Goal: Contribute content: Add original content to the website for others to see

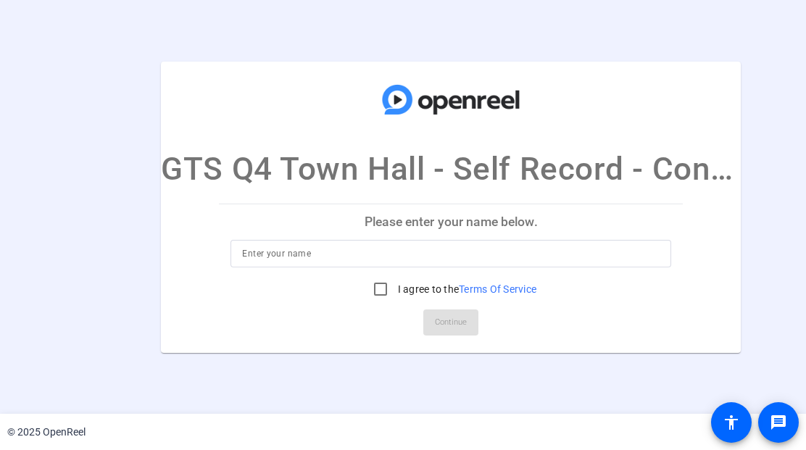
click at [273, 248] on input at bounding box center [450, 253] width 417 height 17
type input "[PERSON_NAME]"
click at [377, 289] on input "I agree to the Terms Of Service" at bounding box center [380, 289] width 29 height 29
checkbox input "true"
click at [435, 322] on span "Continue" at bounding box center [451, 322] width 32 height 22
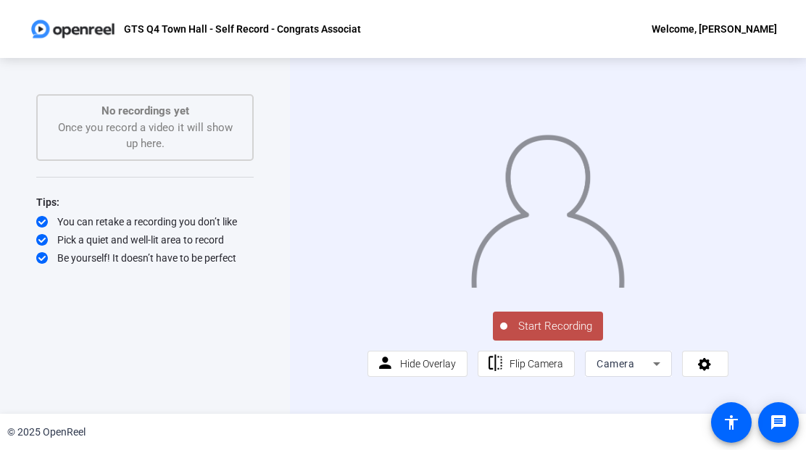
click at [519, 335] on span "Start Recording" at bounding box center [555, 326] width 96 height 17
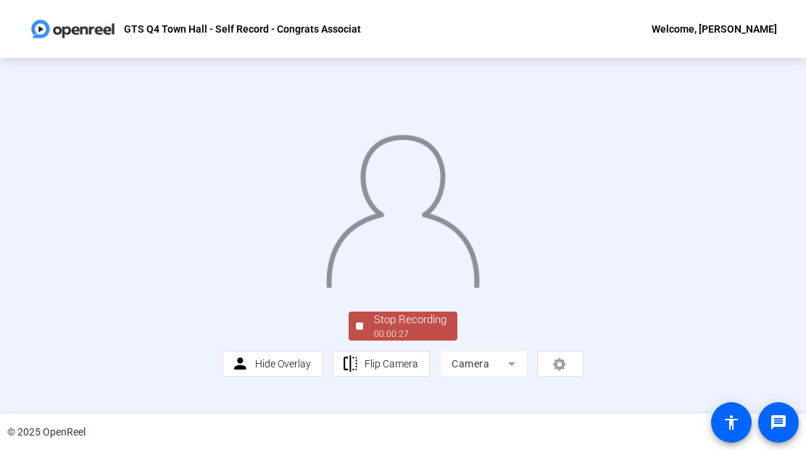
click at [431, 328] on div "Stop Recording" at bounding box center [410, 319] width 72 height 17
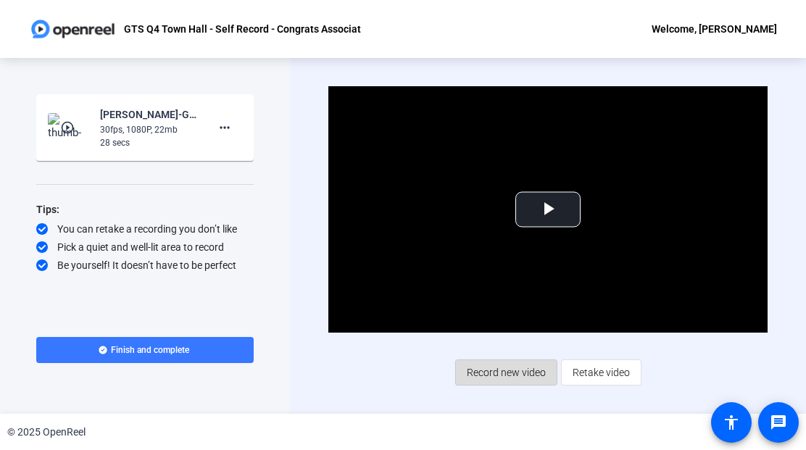
click at [487, 372] on span "Record new video" at bounding box center [506, 373] width 79 height 28
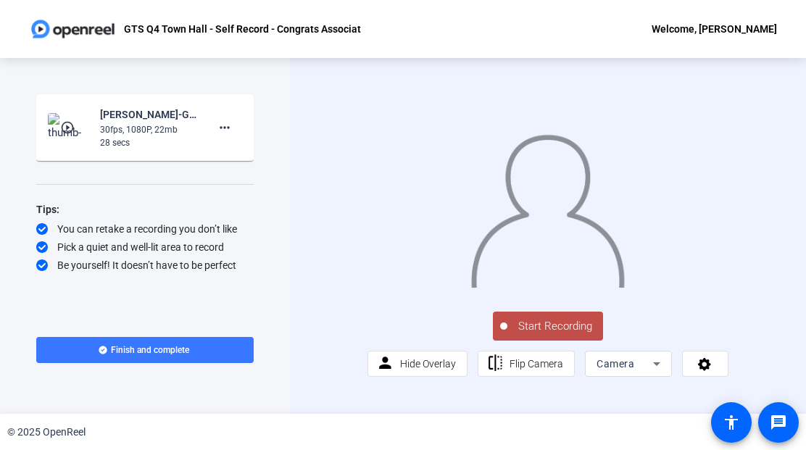
click at [524, 335] on span "Start Recording" at bounding box center [555, 326] width 96 height 17
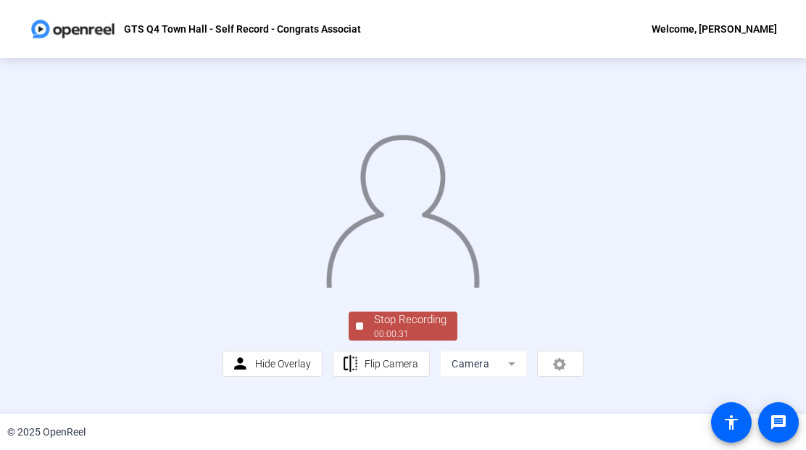
click at [403, 328] on div "Stop Recording" at bounding box center [410, 319] width 72 height 17
